Goal: Transaction & Acquisition: Book appointment/travel/reservation

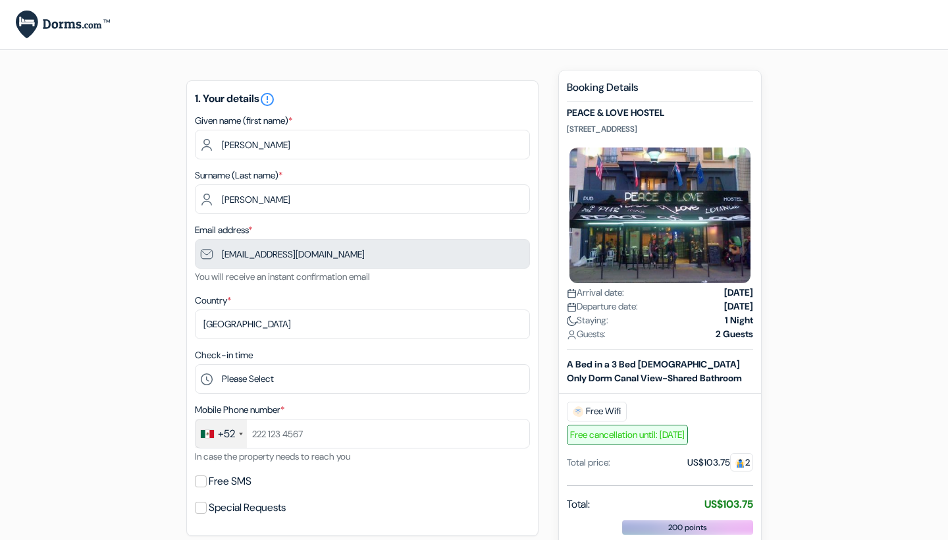
type input "Ramirez-Sastre"
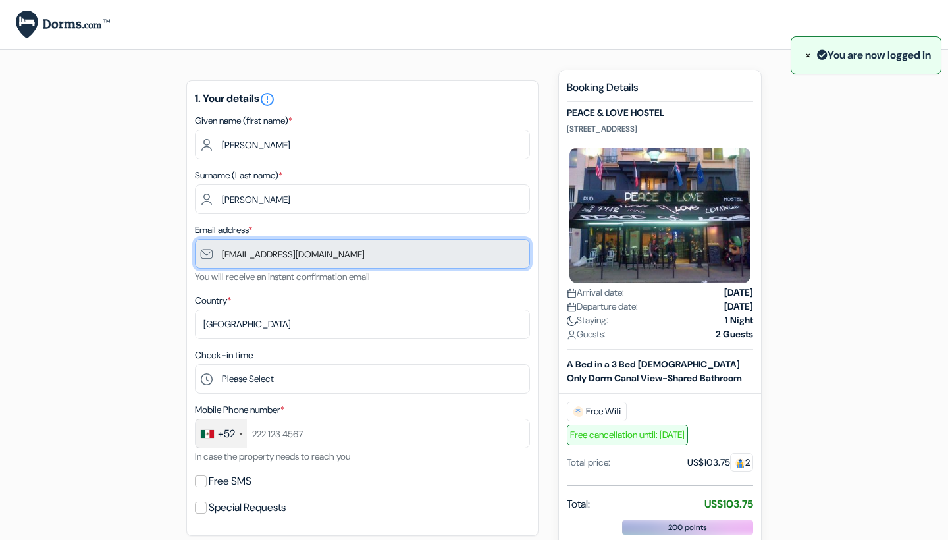
click at [372, 252] on input "[EMAIL_ADDRESS][DOMAIN_NAME]" at bounding box center [362, 254] width 335 height 30
click at [341, 253] on input "[EMAIL_ADDRESS][DOMAIN_NAME]" at bounding box center [362, 254] width 335 height 30
click at [316, 255] on input "[EMAIL_ADDRESS][DOMAIN_NAME]" at bounding box center [362, 254] width 335 height 30
click at [314, 251] on input "[EMAIL_ADDRESS][DOMAIN_NAME]" at bounding box center [362, 254] width 335 height 30
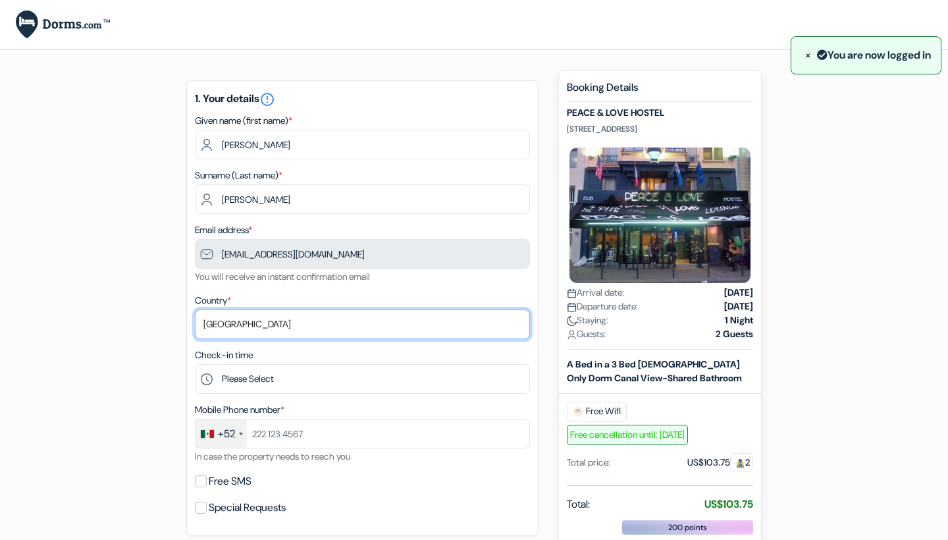
drag, startPoint x: 242, startPoint y: 323, endPoint x: 170, endPoint y: 313, distance: 72.3
click at [170, 313] on div "add_box PEACE & LOVE HOSTEL [STREET_ADDRESS] done done done" at bounding box center [473, 527] width 869 height 914
select select "64"
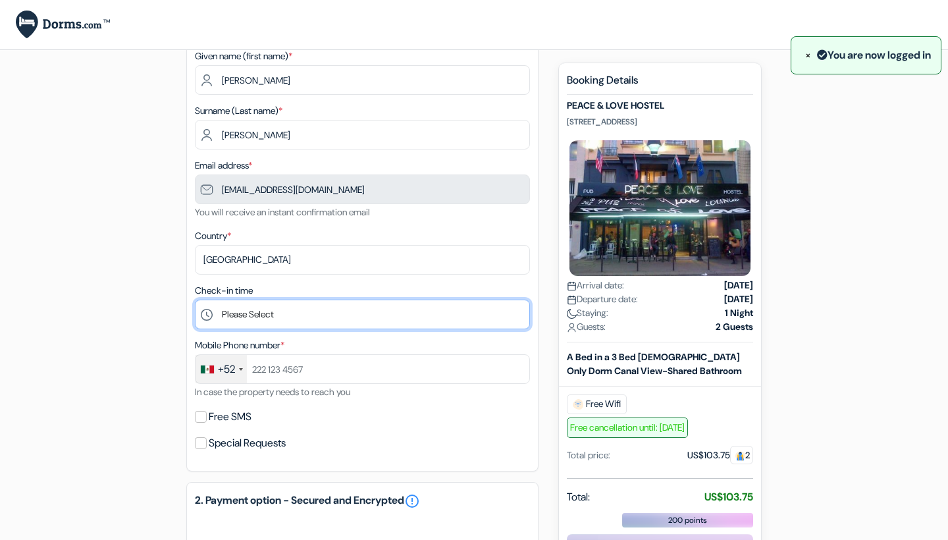
scroll to position [66, 0]
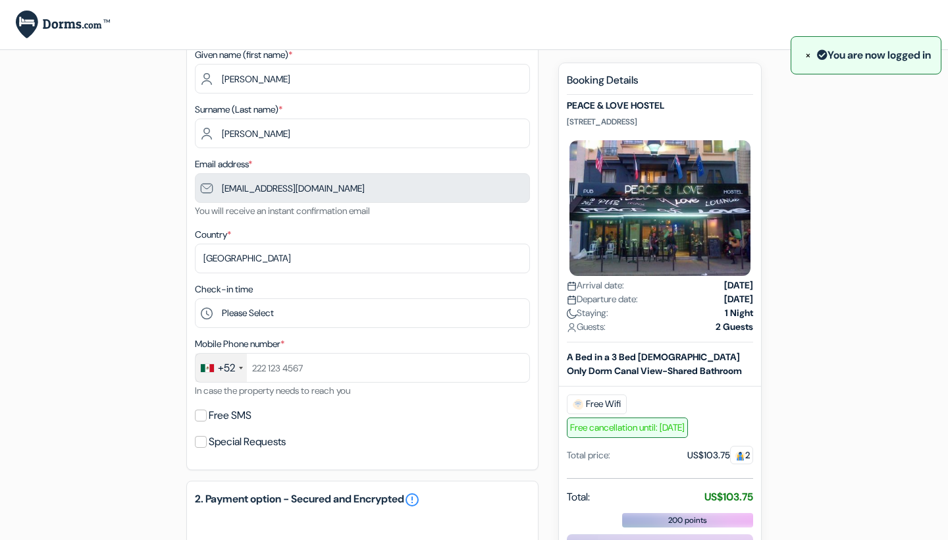
click at [238, 367] on div "+52" at bounding box center [221, 368] width 51 height 28
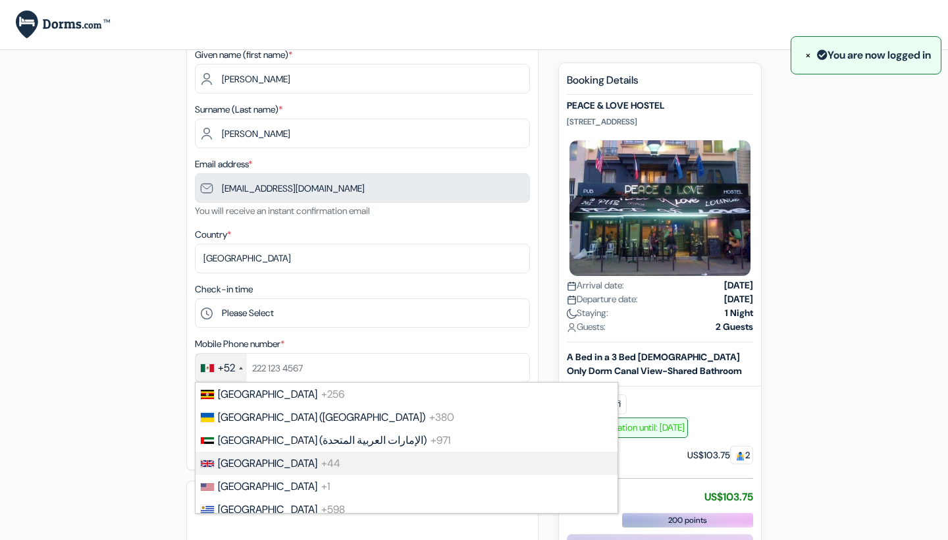
scroll to position [5349, 0]
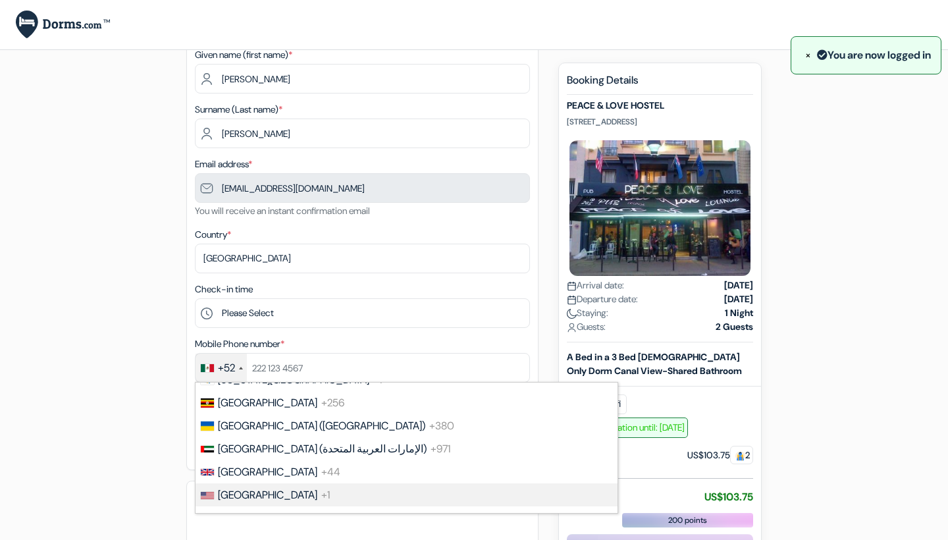
click at [234, 483] on li "[GEOGRAPHIC_DATA] +1" at bounding box center [405, 494] width 423 height 23
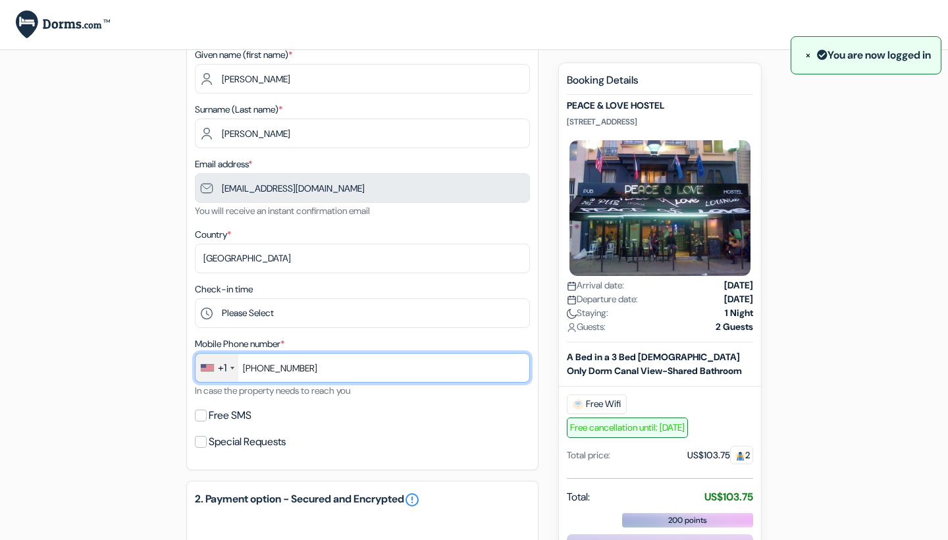
type input "[PHONE_NUMBER]"
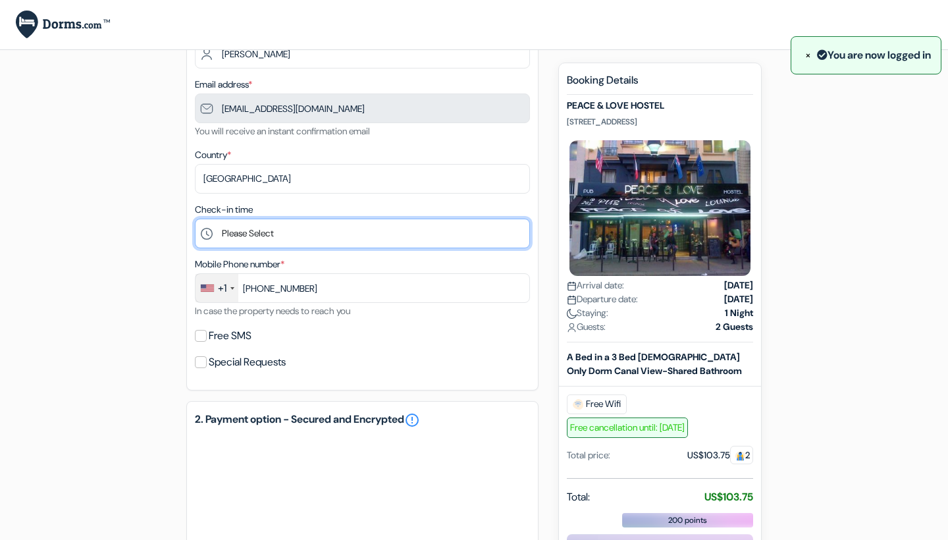
scroll to position [144, 0]
select select "1"
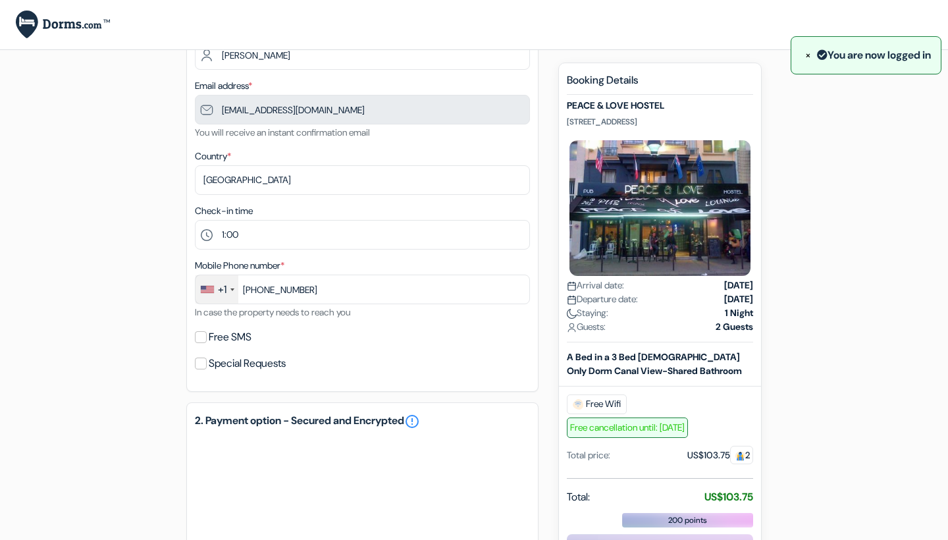
click at [231, 340] on label "Free SMS" at bounding box center [230, 337] width 43 height 18
click at [207, 340] on input "Free SMS" at bounding box center [201, 337] width 12 height 12
checkbox input "true"
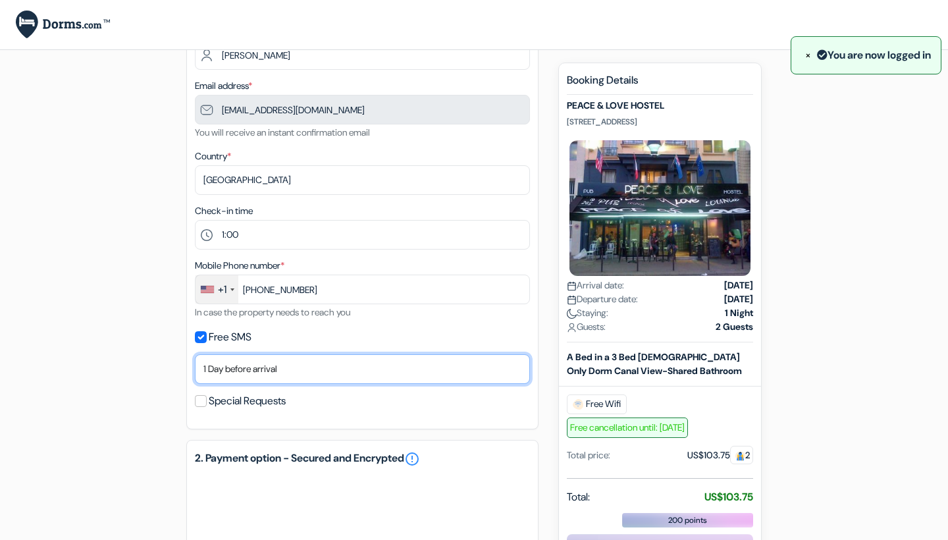
select select "3"
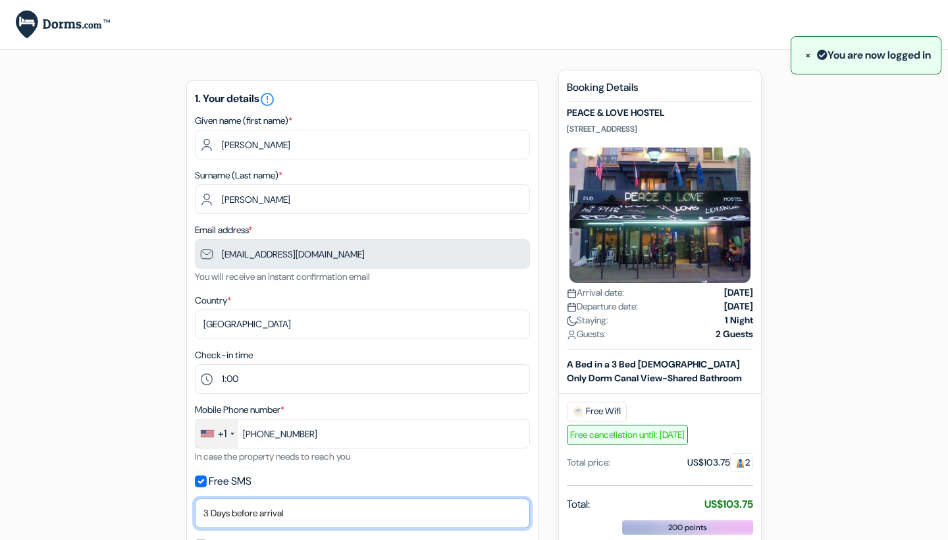
scroll to position [0, 0]
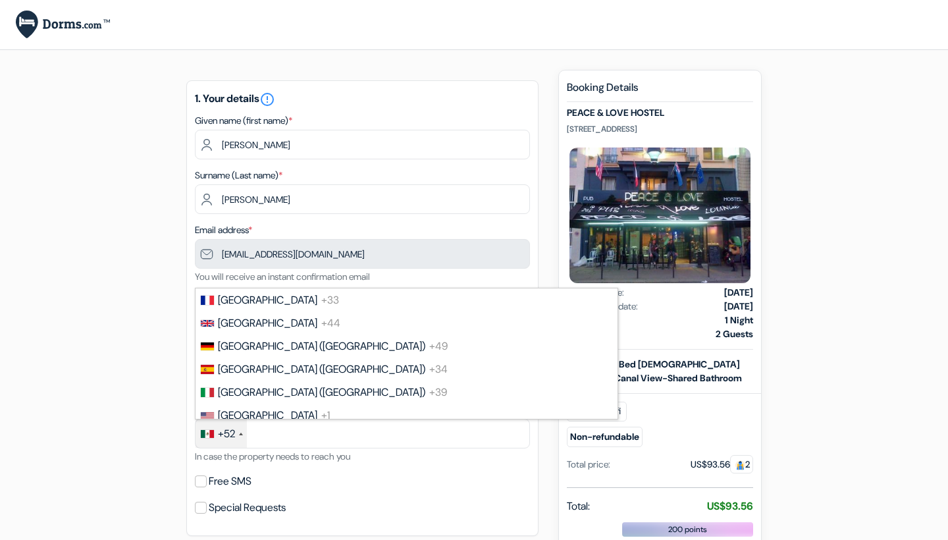
select select "64"
select select "1"
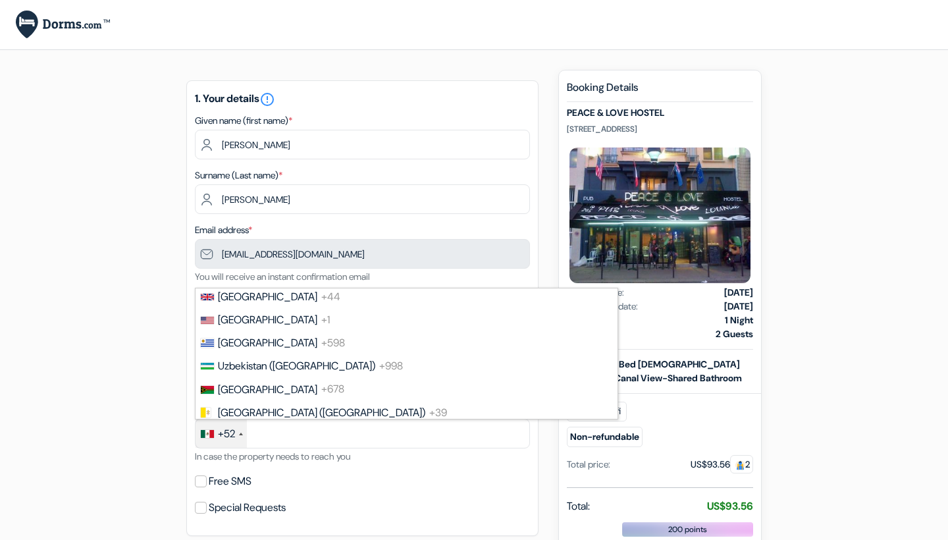
scroll to position [5440, 0]
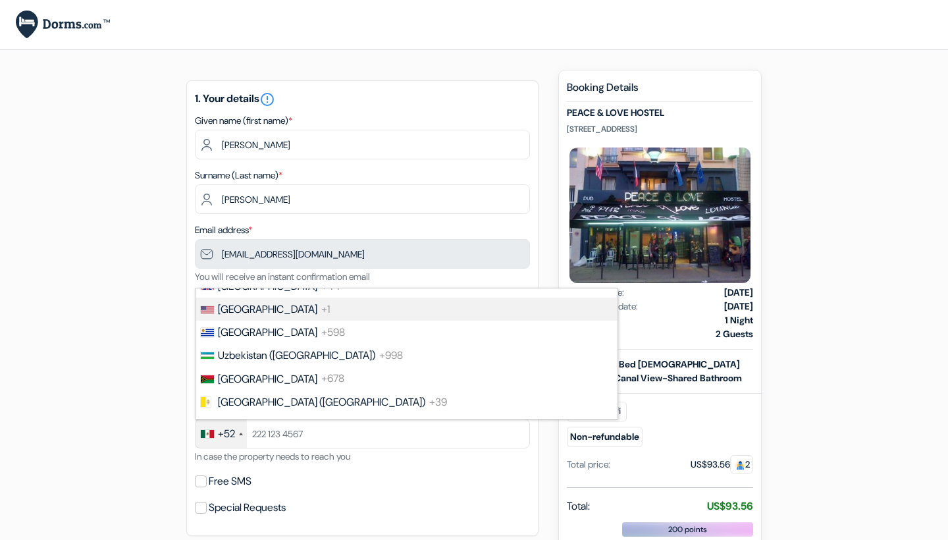
click at [291, 307] on li "[GEOGRAPHIC_DATA] +1" at bounding box center [405, 309] width 423 height 23
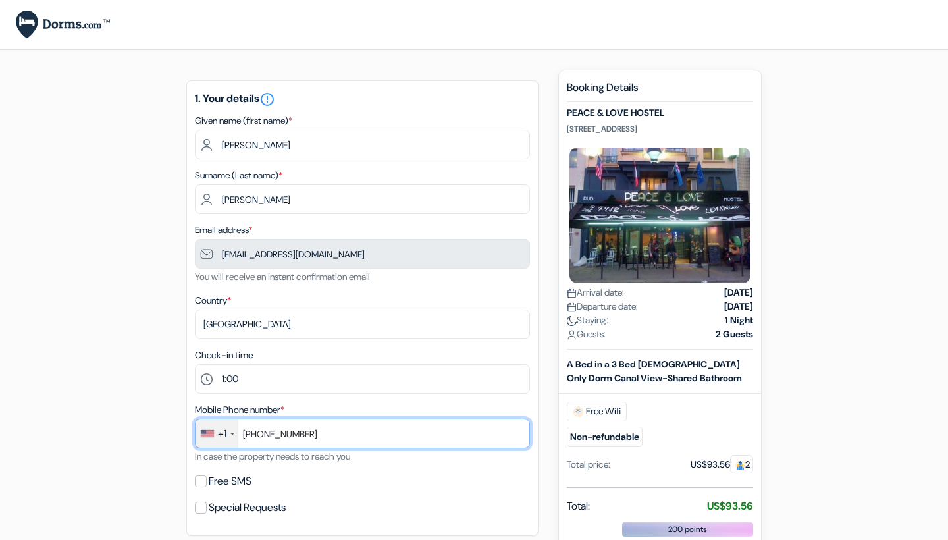
type input "[PHONE_NUMBER]"
click at [201, 488] on div "Free SMS" at bounding box center [362, 481] width 335 height 18
click at [201, 478] on input "Free SMS" at bounding box center [201, 481] width 12 height 12
checkbox input "true"
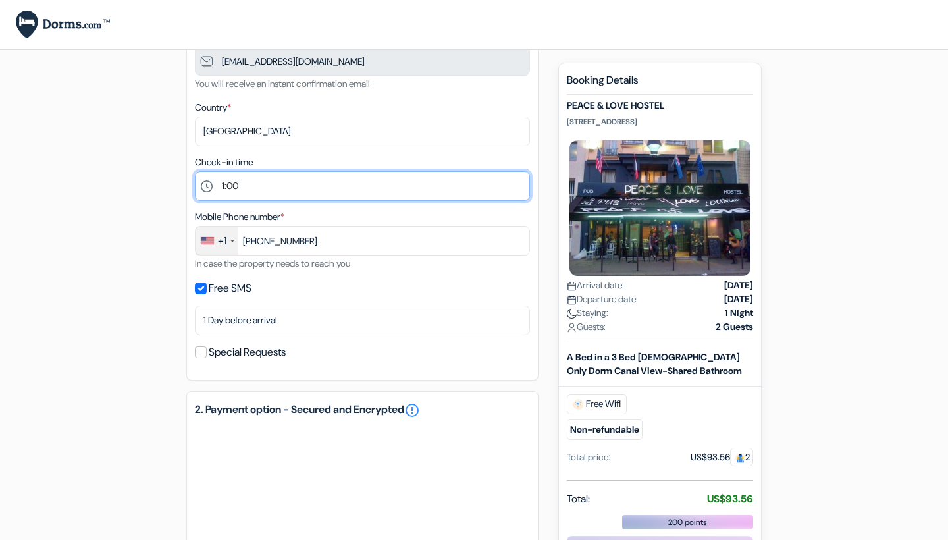
scroll to position [197, 0]
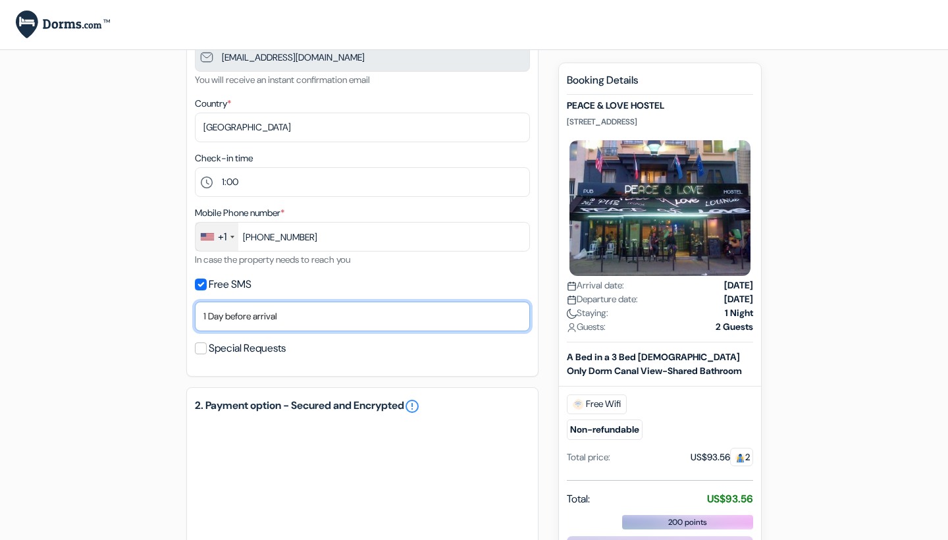
select select "3"
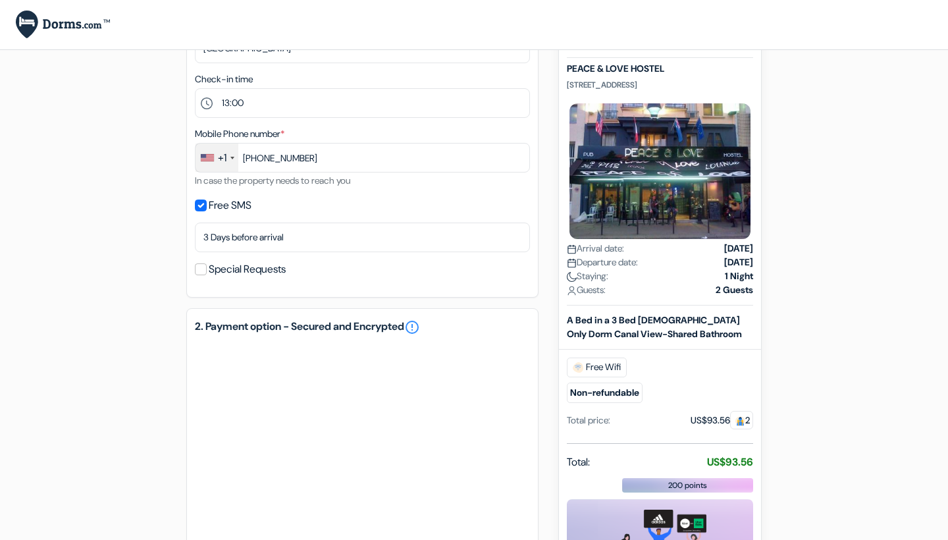
scroll to position [267, 0]
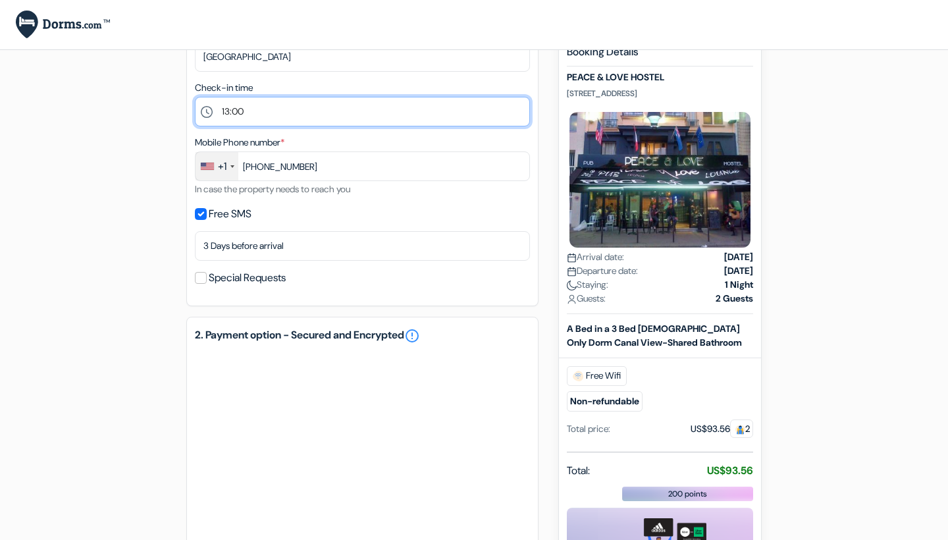
select select "12"
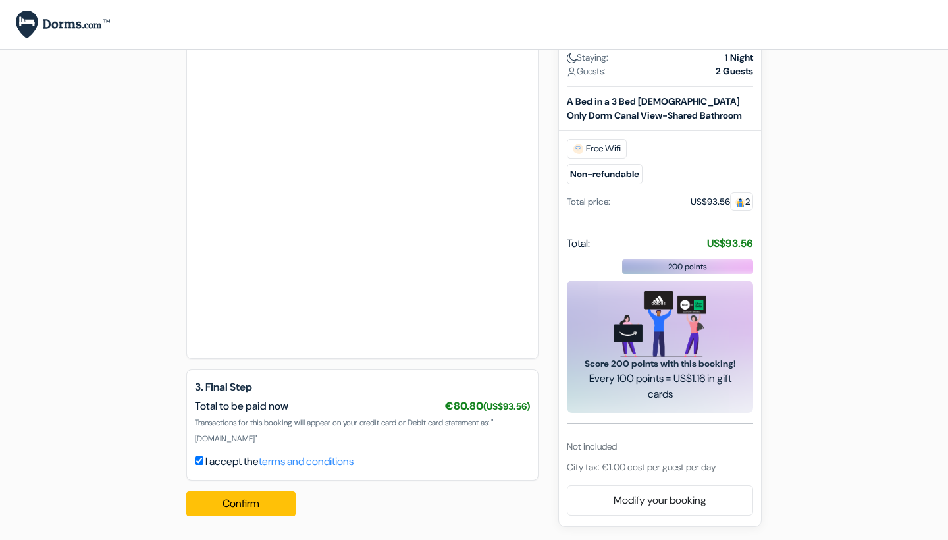
scroll to position [696, 0]
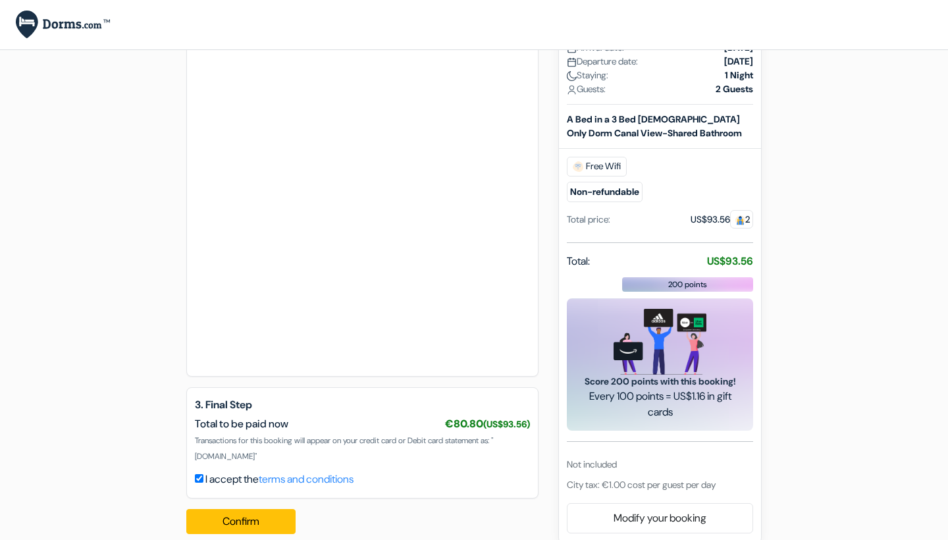
scroll to position [665, 0]
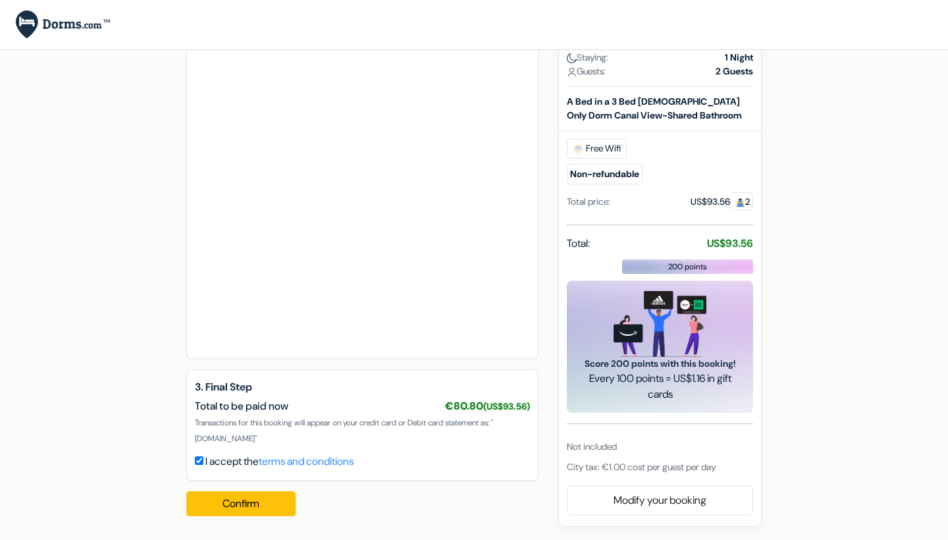
scroll to position [696, 0]
click at [240, 459] on label "I accept the terms and conditions" at bounding box center [279, 462] width 148 height 16
click at [203, 459] on input "I accept the terms and conditions" at bounding box center [199, 460] width 9 height 9
click at [249, 506] on button "Confirm Loading..." at bounding box center [240, 503] width 109 height 25
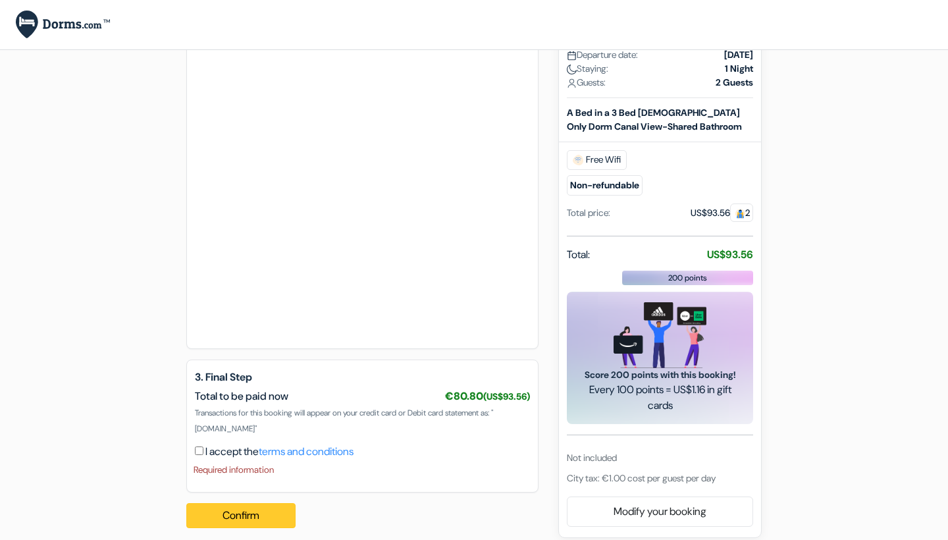
scroll to position [714, 0]
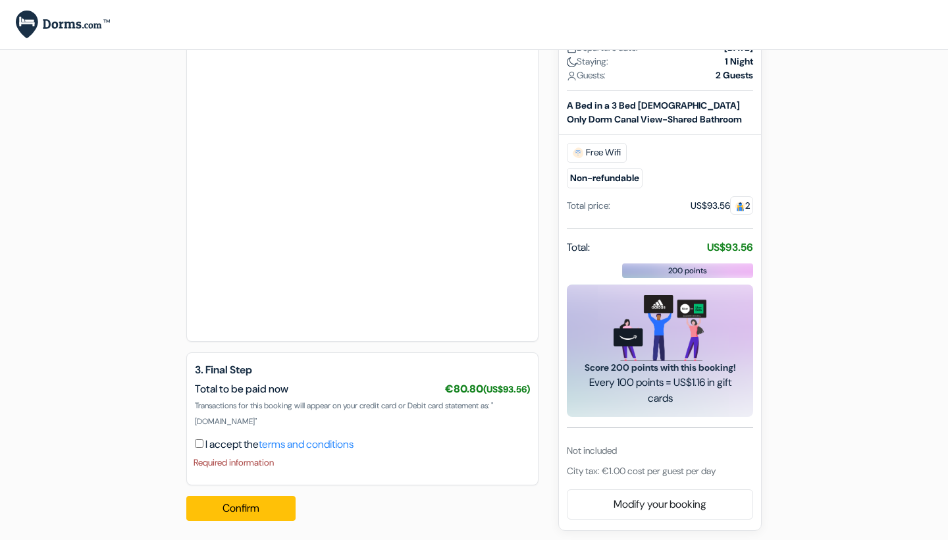
click at [198, 441] on input "I accept the terms and conditions" at bounding box center [199, 443] width 9 height 9
checkbox input "true"
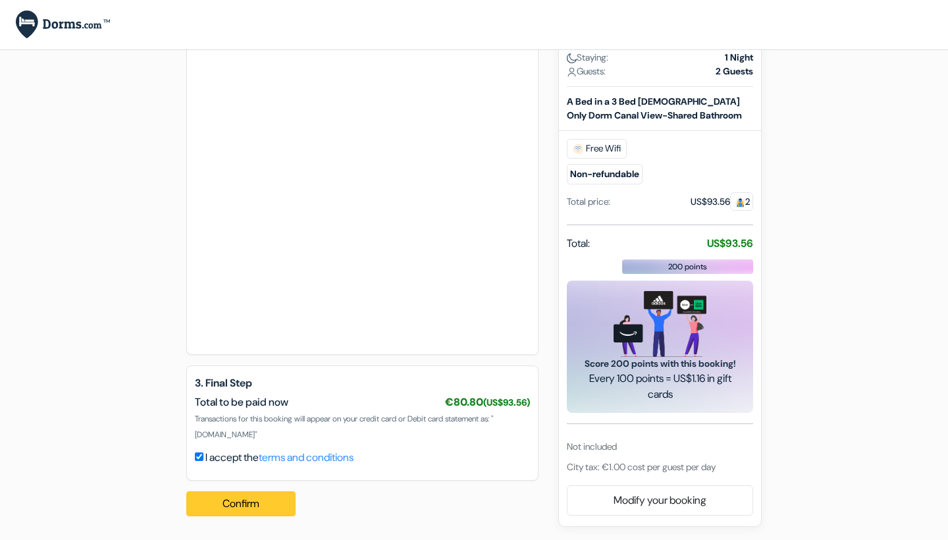
click at [235, 506] on button "Confirm Loading..." at bounding box center [240, 503] width 109 height 25
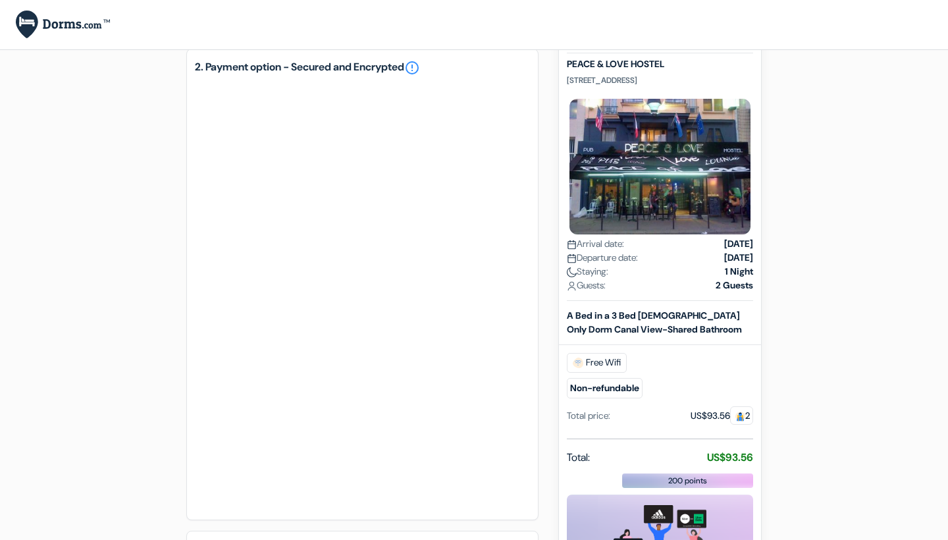
scroll to position [558, 0]
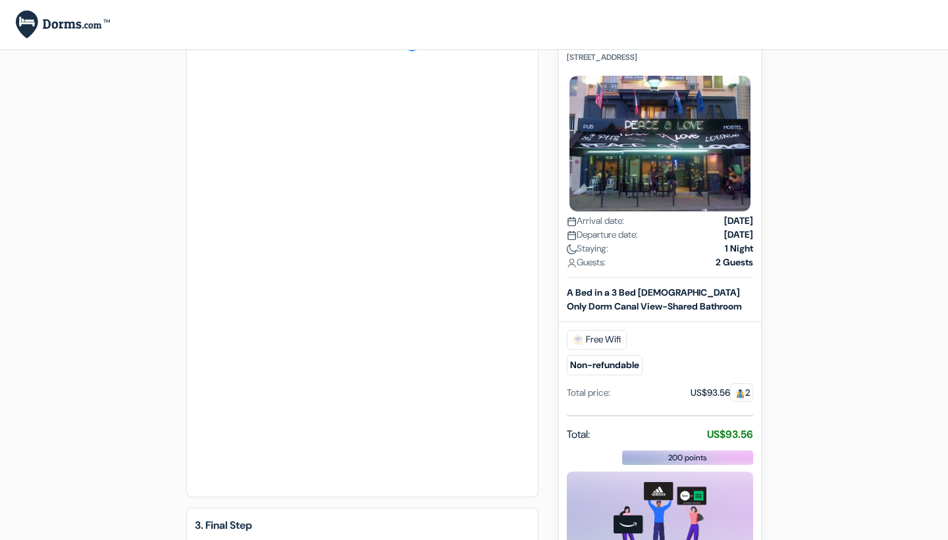
click at [163, 244] on div "add_box PEACE & LOVE HOSTEL [STREET_ADDRESS] done done done" at bounding box center [473, 115] width 869 height 1206
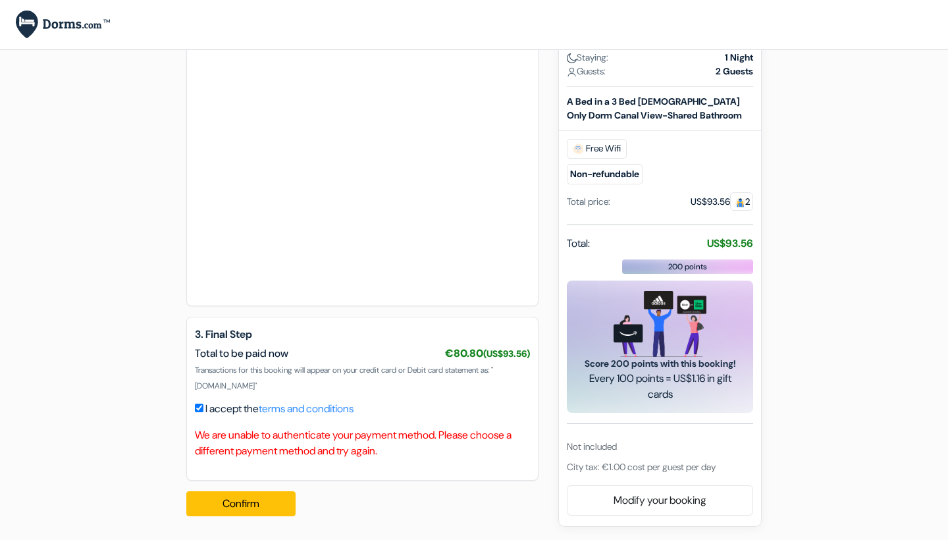
scroll to position [749, 0]
click at [231, 492] on button "Confirm Loading..." at bounding box center [240, 503] width 109 height 25
click at [238, 500] on button "Confirm Loading..." at bounding box center [240, 503] width 109 height 25
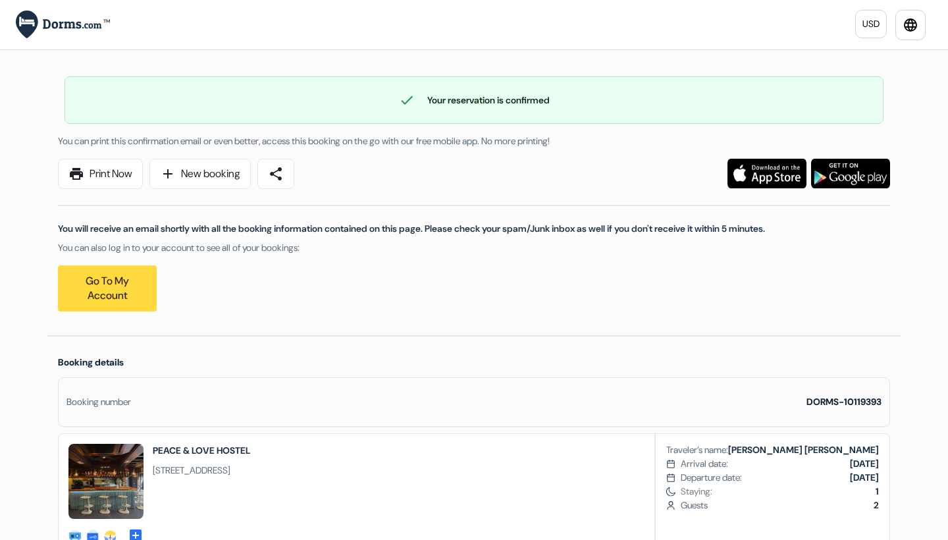
click at [152, 288] on link "Go to my account" at bounding box center [107, 288] width 99 height 46
click at [128, 289] on link "Go to my account" at bounding box center [107, 288] width 99 height 46
